Goal: Find specific fact: Find specific fact

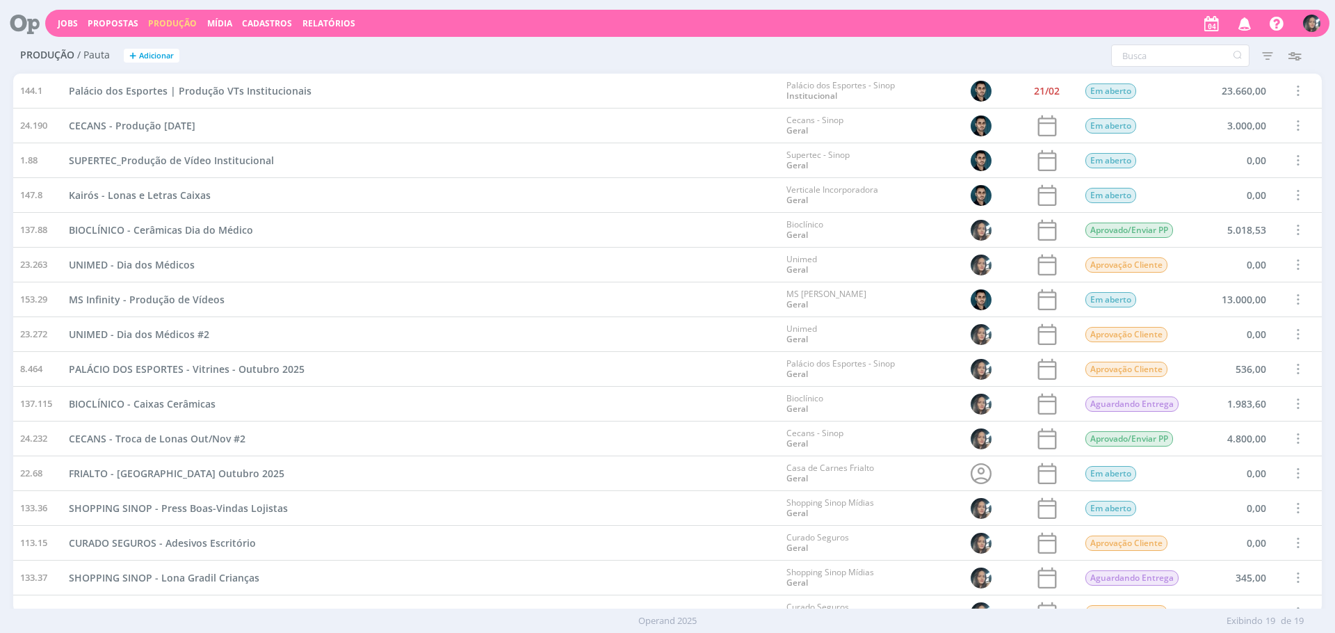
click at [657, 253] on div "UNIMED - Dia dos Médicos" at bounding box center [421, 265] width 718 height 34
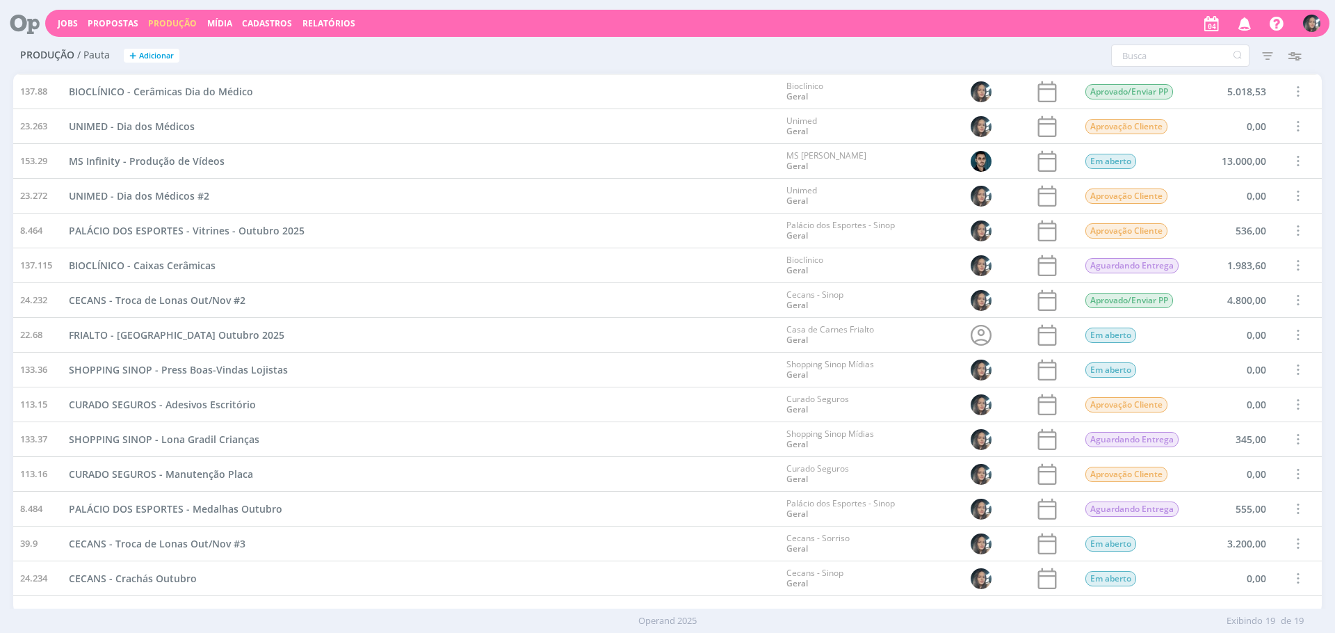
scroll to position [157, 0]
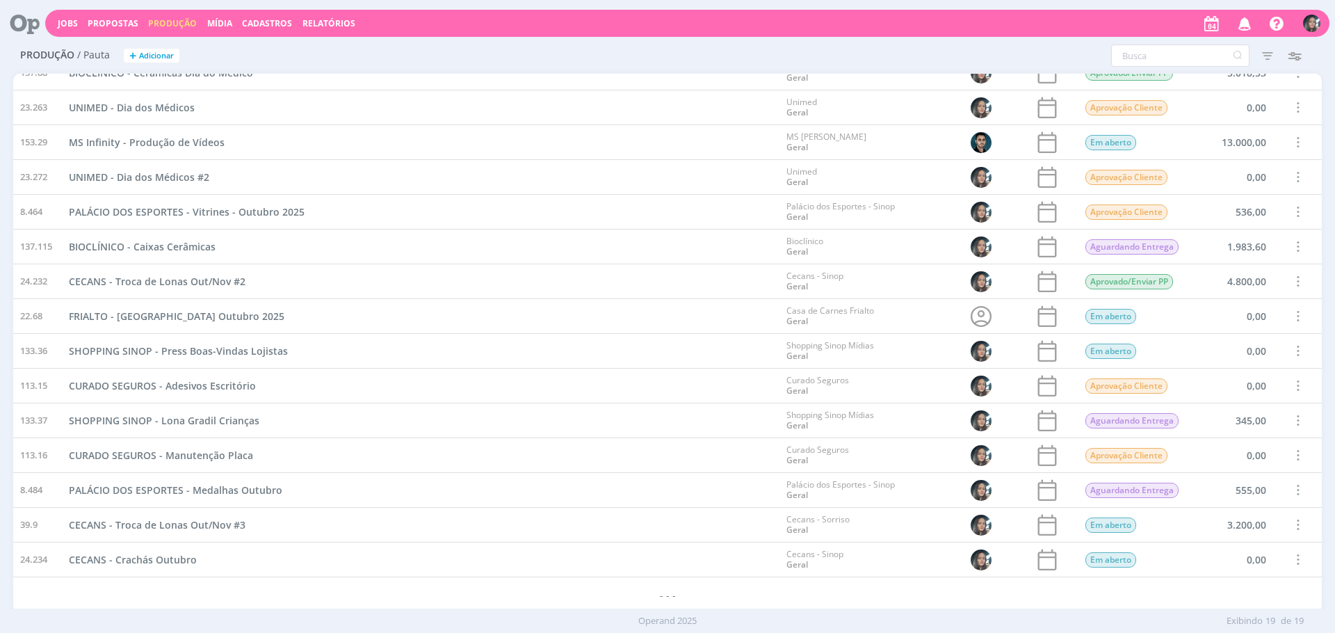
click at [257, 23] on span "Cadastros" at bounding box center [267, 23] width 50 height 12
click at [313, 39] on link "Clientes" at bounding box center [271, 47] width 117 height 22
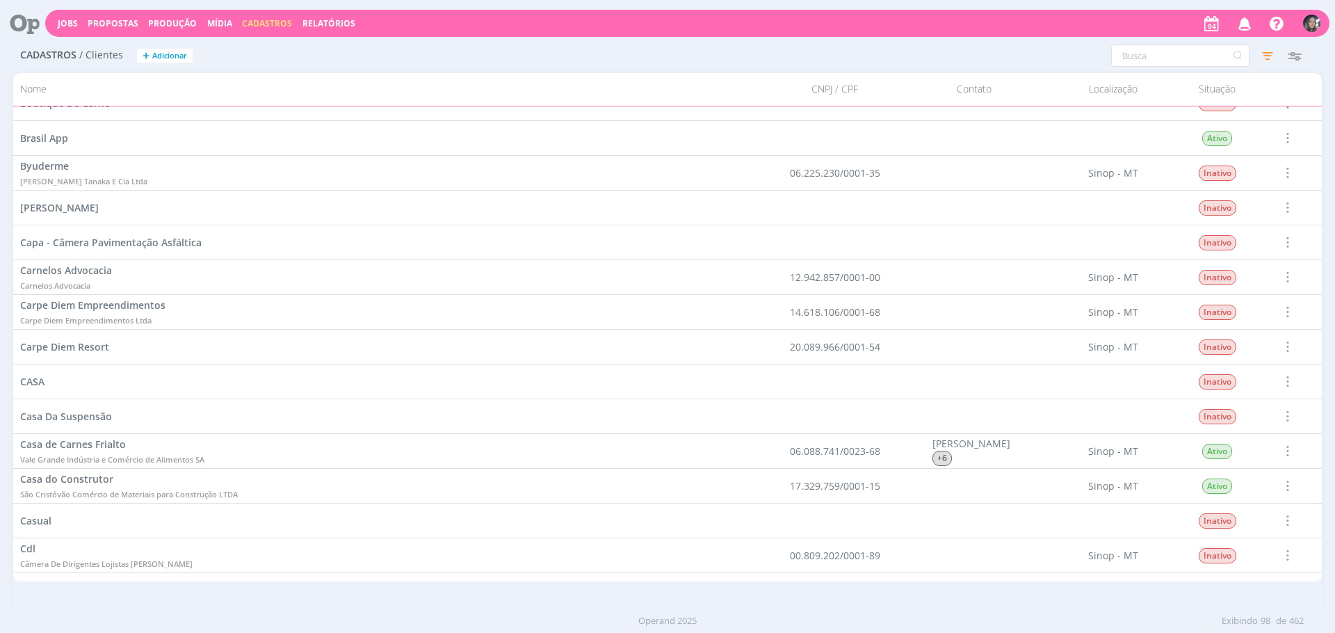
scroll to position [2222, 0]
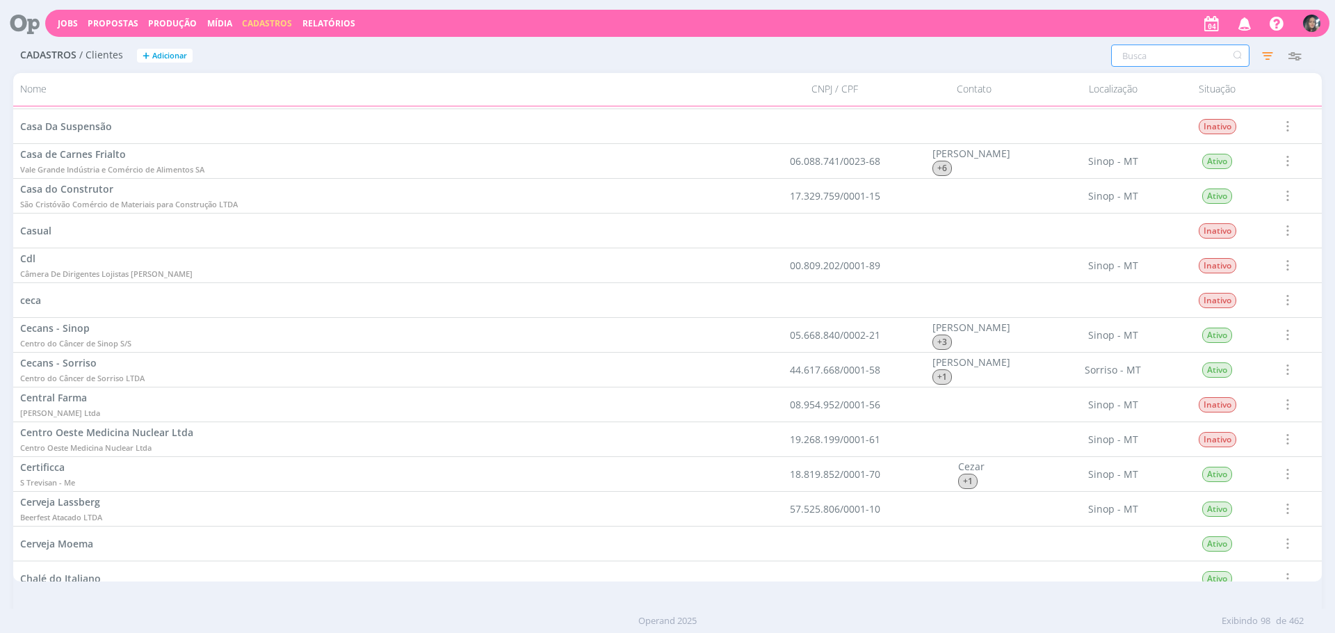
click at [1193, 60] on input "text" at bounding box center [1180, 56] width 138 height 22
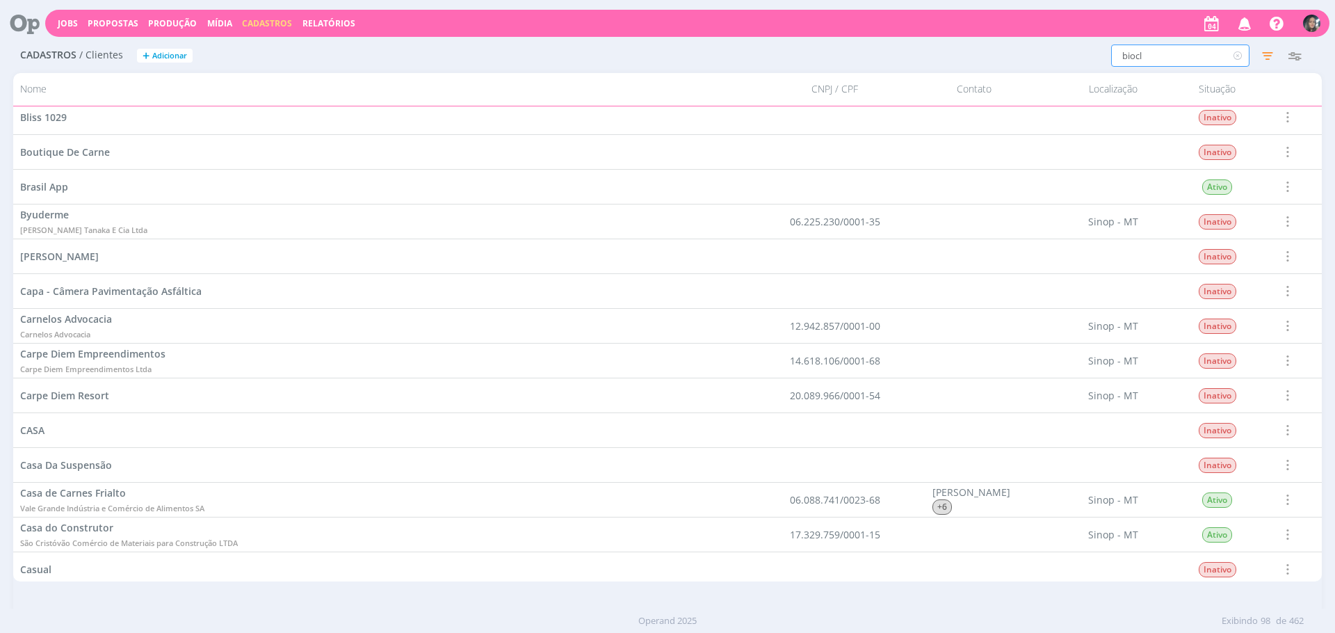
scroll to position [0, 0]
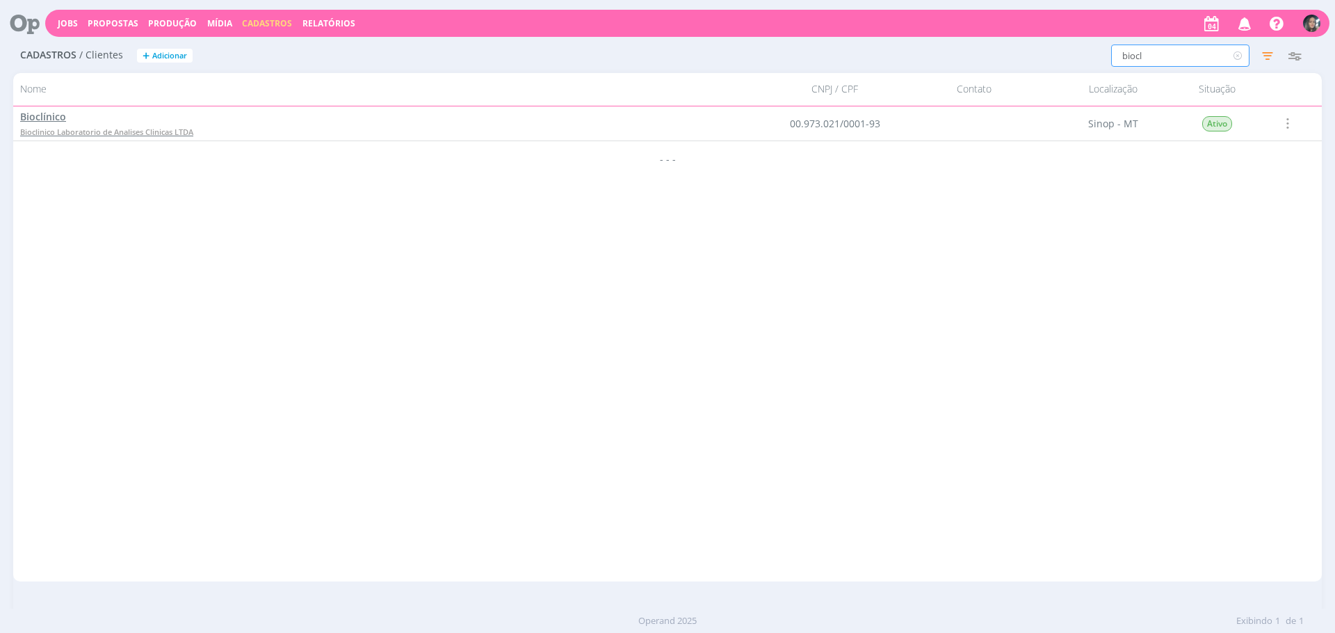
type input "biocl"
click at [45, 118] on span "Bioclínico" at bounding box center [43, 116] width 46 height 13
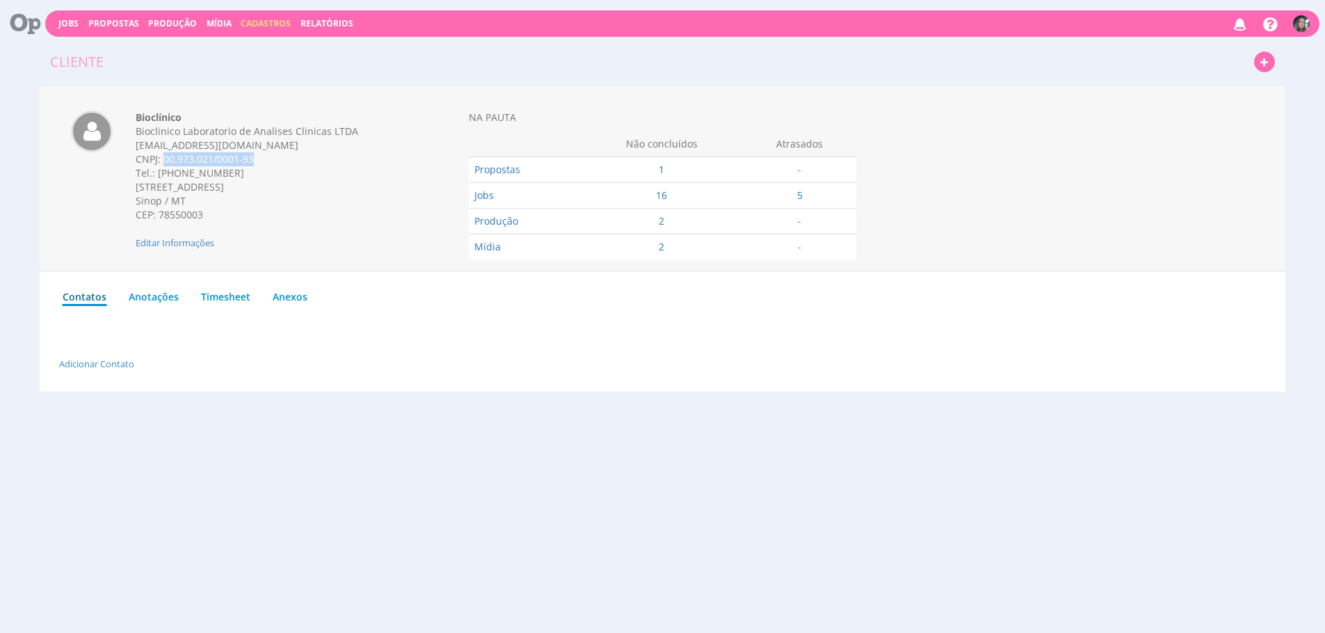
drag, startPoint x: 261, startPoint y: 162, endPoint x: 163, endPoint y: 161, distance: 97.4
click at [163, 161] on div "CNPJ: 00.973.021/0001-93" at bounding box center [271, 159] width 270 height 14
copy div "00.973.021/0001-93"
